Goal: Register for event/course

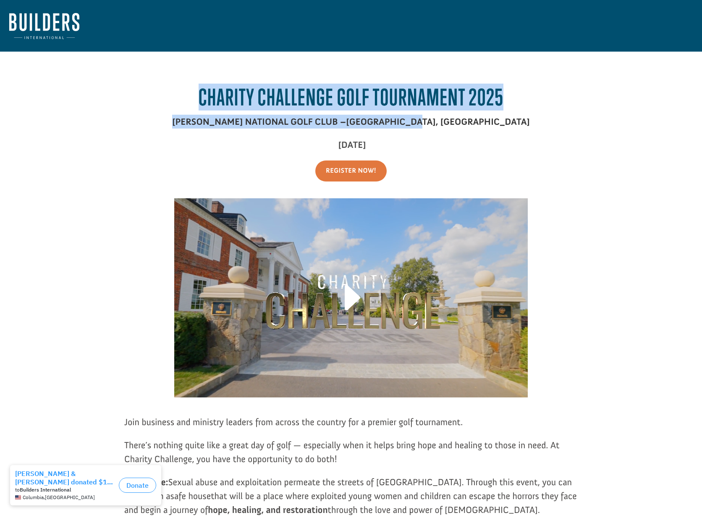
drag, startPoint x: 183, startPoint y: 94, endPoint x: 499, endPoint y: 124, distance: 316.8
click at [496, 123] on div "Charity Challenge Golf Tournament 2025 [PERSON_NAME] NATIONAL GOLF CLUB – [GEOG…" at bounding box center [350, 122] width 453 height 77
click at [503, 124] on p "[PERSON_NAME] NATIONAL GOLF CLUB – [GEOGRAPHIC_DATA], [GEOGRAPHIC_DATA]" at bounding box center [350, 126] width 453 height 23
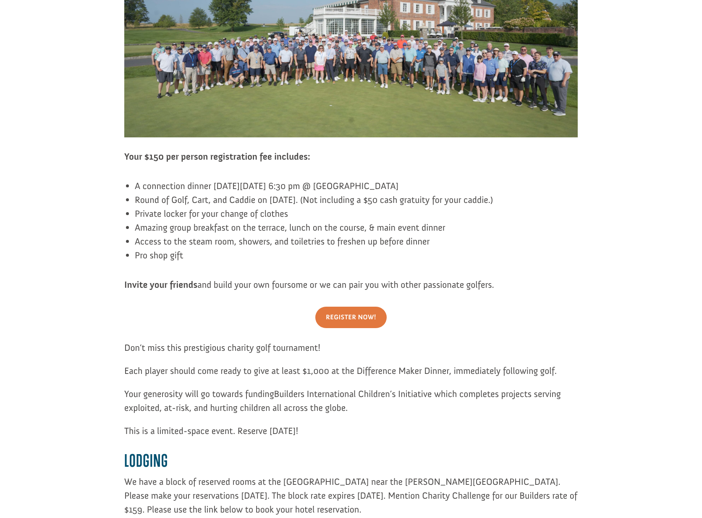
scroll to position [588, 0]
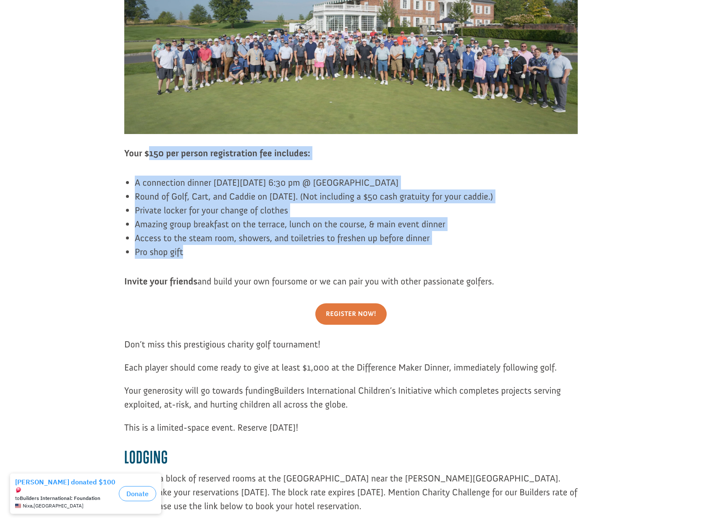
drag, startPoint x: 148, startPoint y: 161, endPoint x: 255, endPoint y: 247, distance: 137.4
click at [255, 247] on div "Your $150 per person registration fee includes: A connection dinner [DATE][DATE…" at bounding box center [350, 217] width 453 height 142
click at [256, 247] on li "Pro shop gift" at bounding box center [356, 252] width 443 height 14
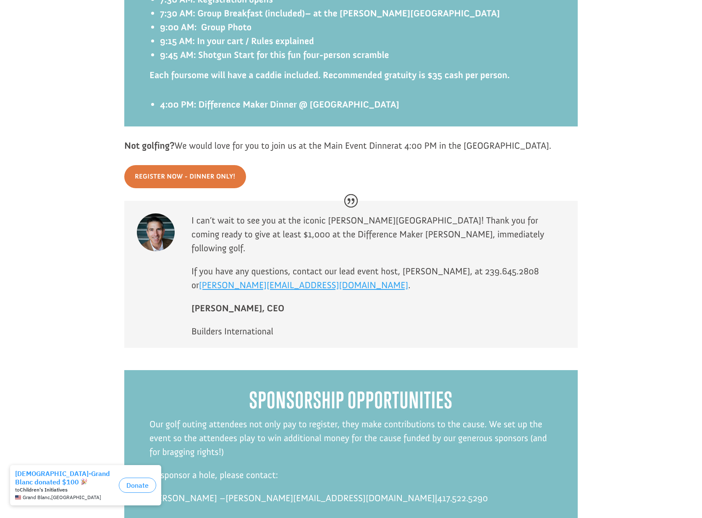
scroll to position [1465, 0]
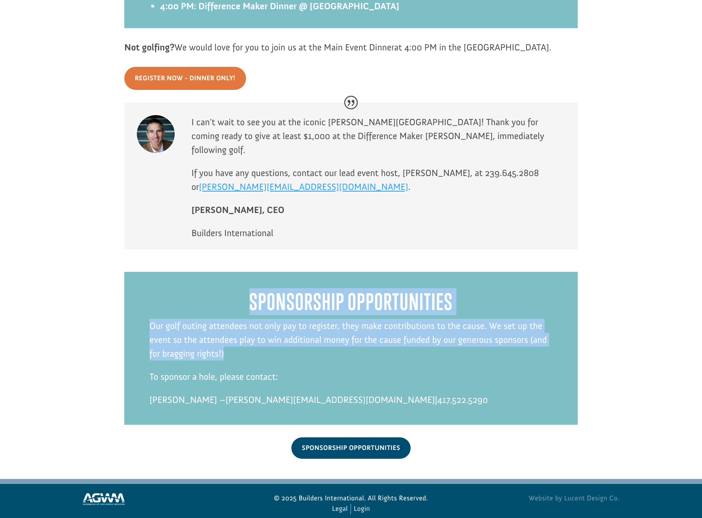
drag, startPoint x: 177, startPoint y: 301, endPoint x: 409, endPoint y: 338, distance: 234.7
click at [409, 338] on div "Sponsorship Opportunities Our golf outing attendees not only pay to register, t…" at bounding box center [350, 356] width 403 height 136
click at [411, 338] on p "Our golf outing attendees not only pay to register, they make contributions to …" at bounding box center [350, 344] width 403 height 51
drag, startPoint x: 412, startPoint y: 337, endPoint x: 297, endPoint y: 289, distance: 123.7
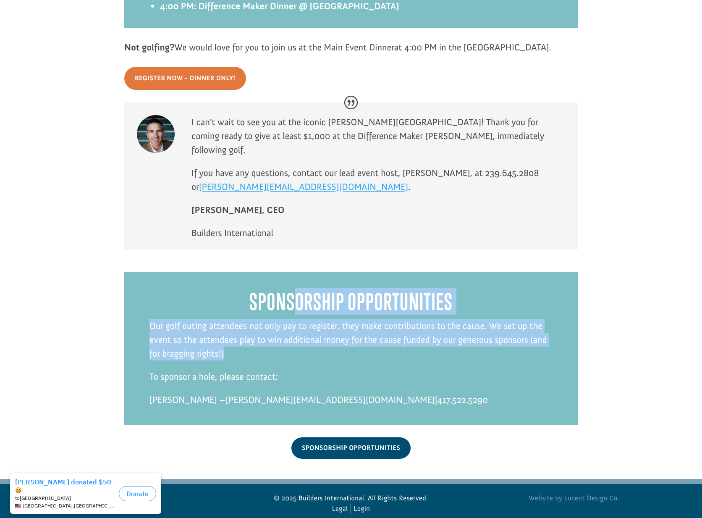
click at [297, 289] on div "Sponsorship Opportunities Our golf outing attendees not only pay to register, t…" at bounding box center [350, 356] width 403 height 136
click at [297, 289] on h2 "Sponsorship Opportunities" at bounding box center [350, 303] width 403 height 31
